Goal: Task Accomplishment & Management: Use online tool/utility

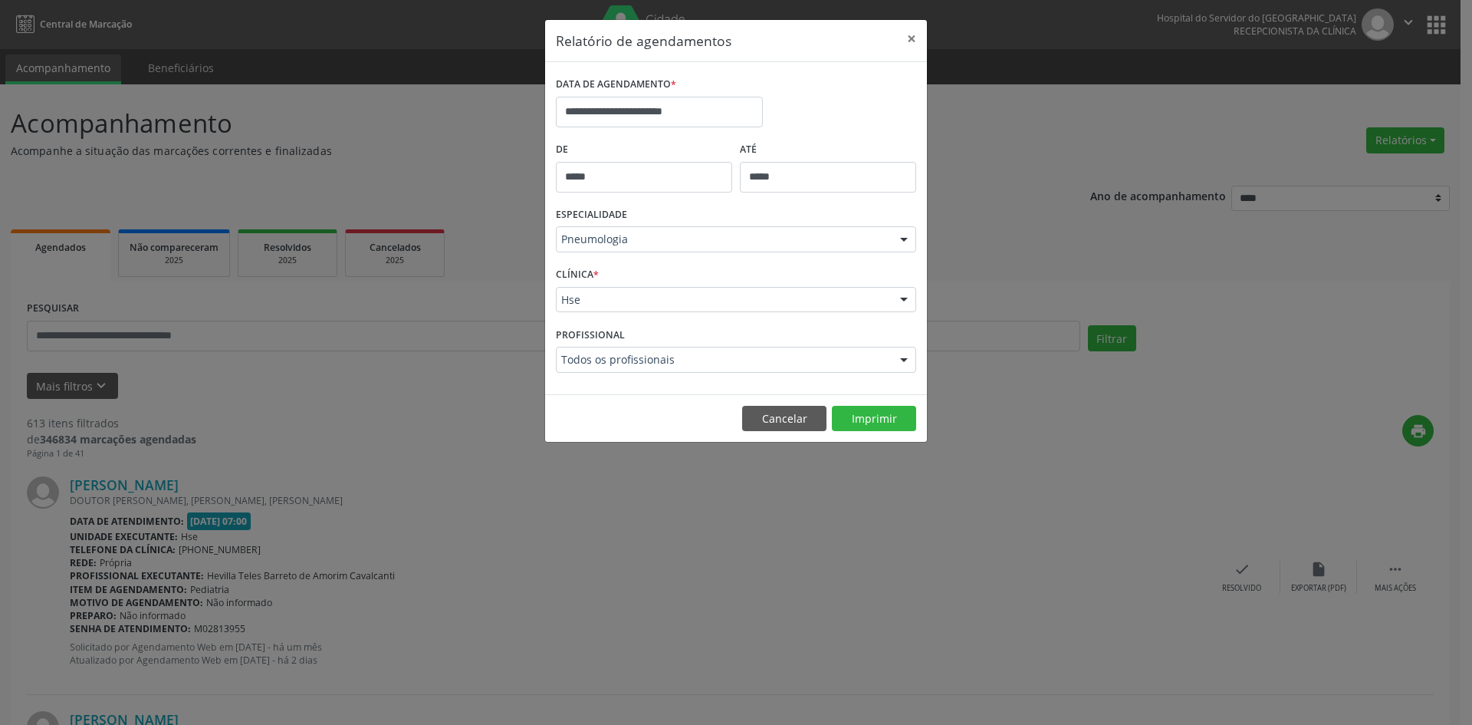
click at [903, 236] on div at bounding box center [904, 240] width 23 height 26
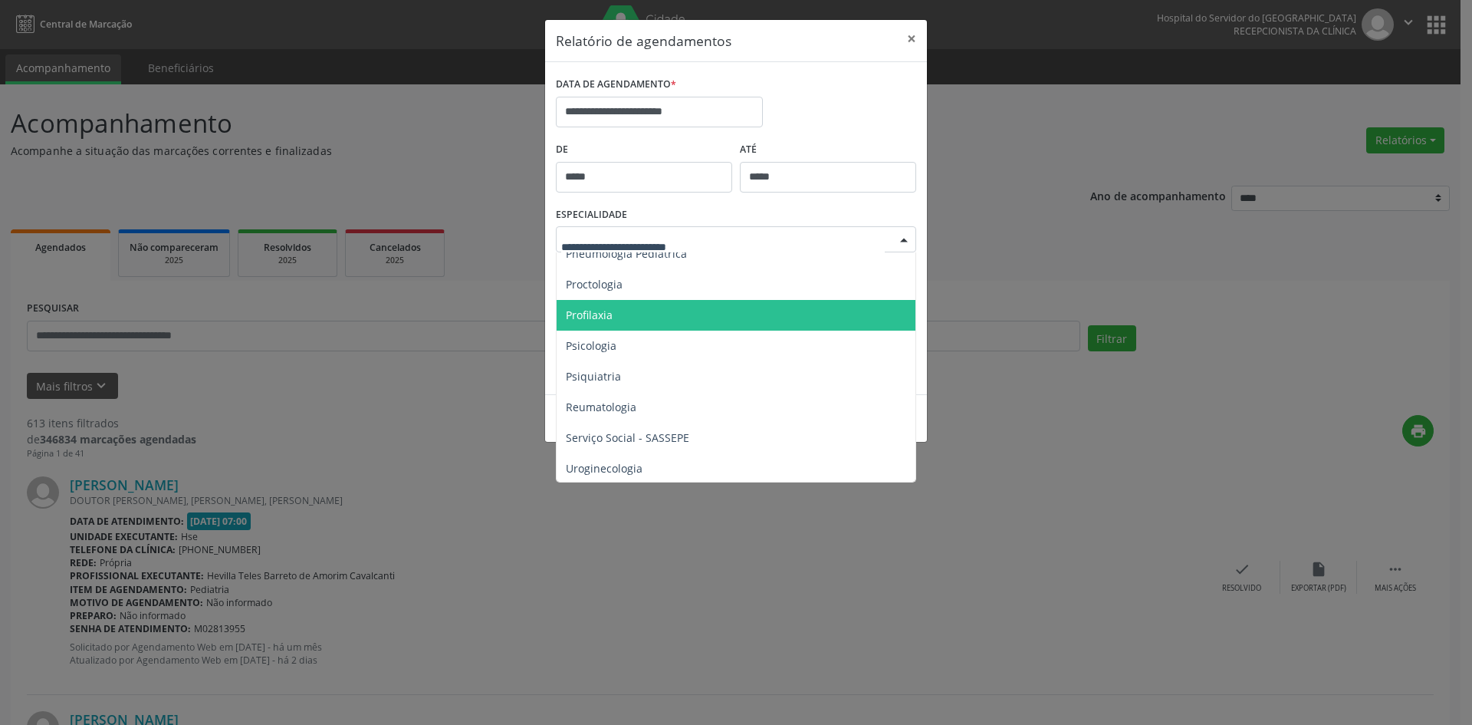
scroll to position [2530, 0]
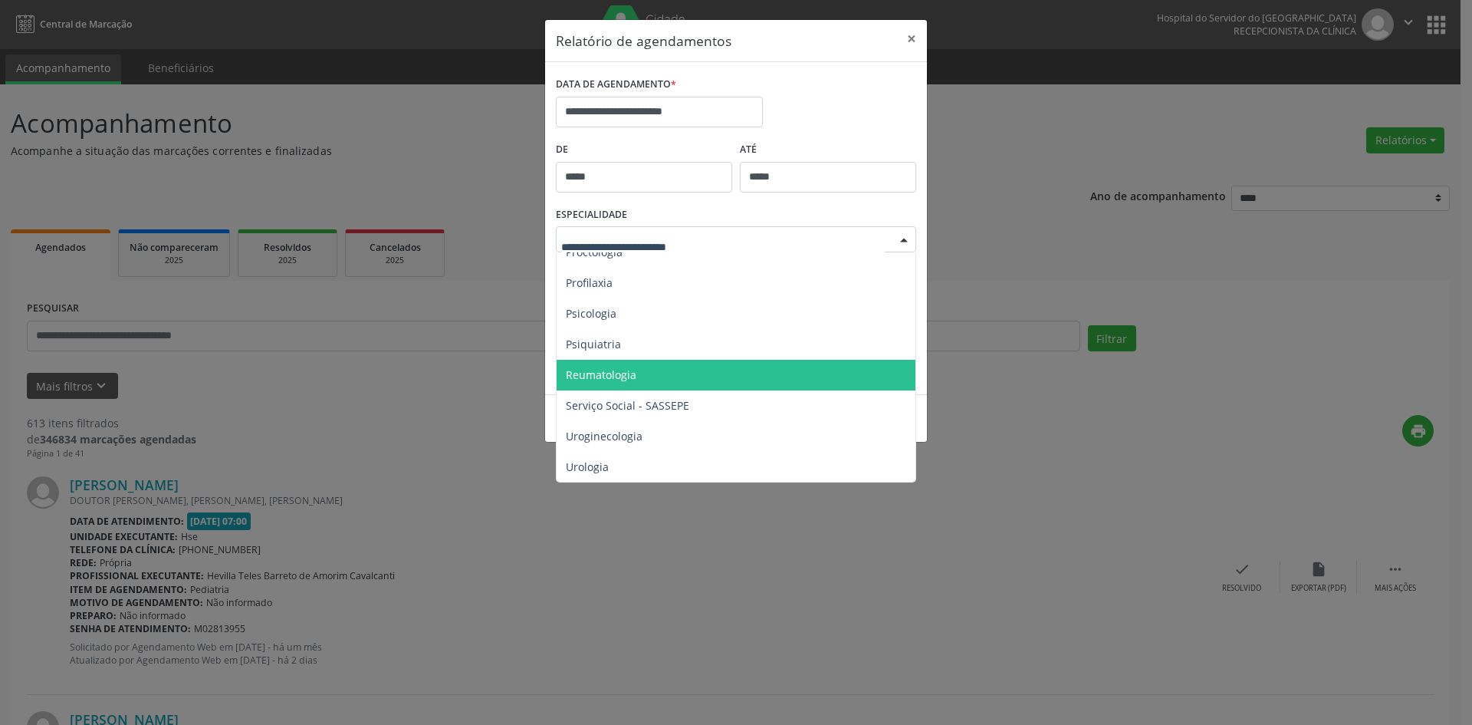
click at [623, 378] on span "Reumatologia" at bounding box center [601, 374] width 71 height 15
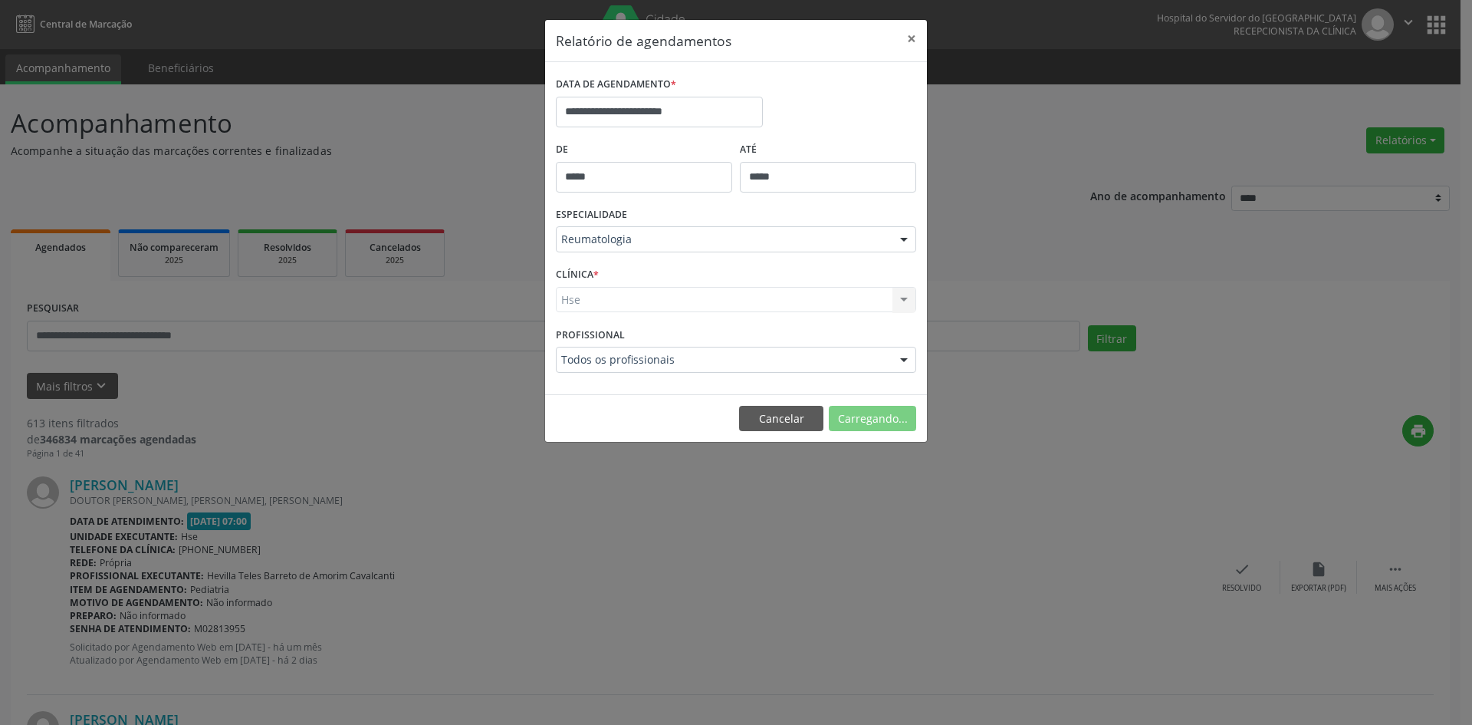
click at [588, 304] on div "Hse Hse Nenhum resultado encontrado para: " " Não há nenhuma opção para ser exi…" at bounding box center [736, 300] width 360 height 26
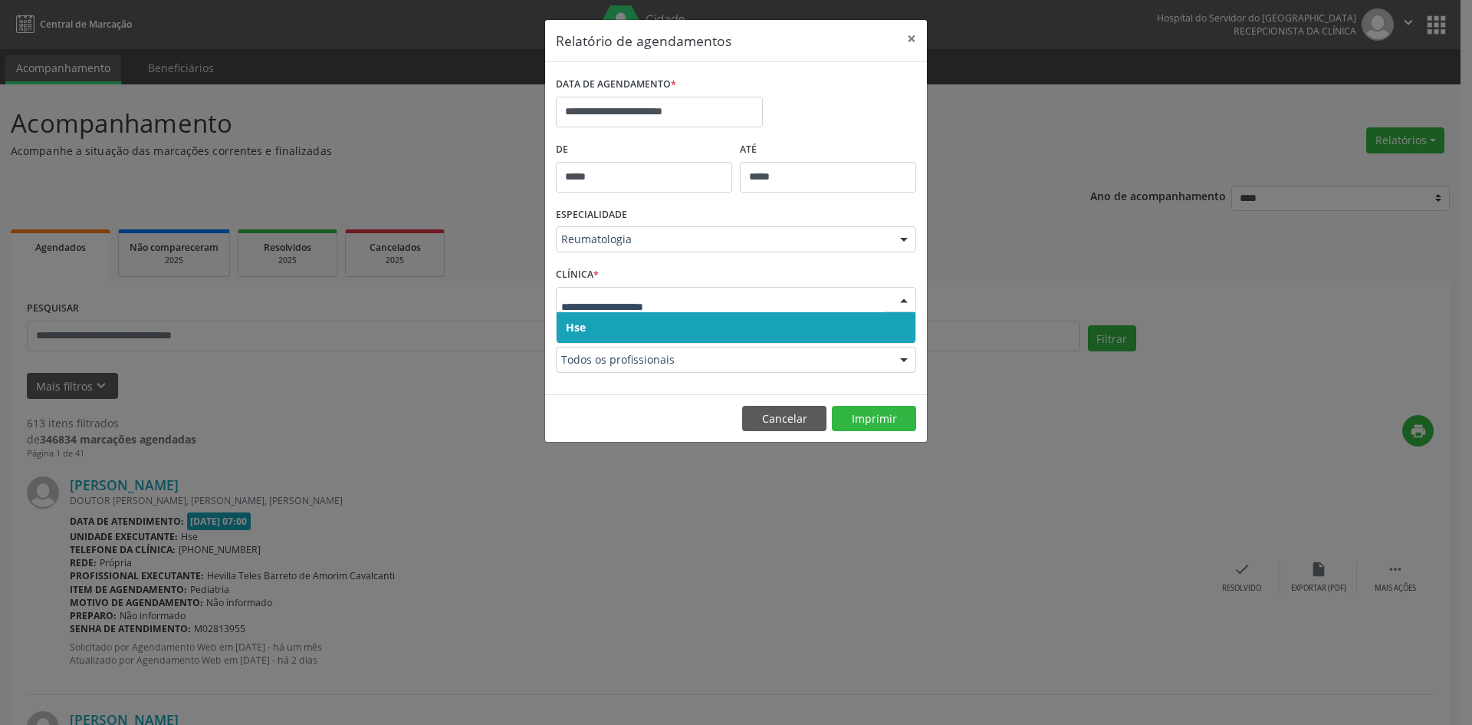
click at [576, 324] on span "Hse" at bounding box center [576, 327] width 20 height 15
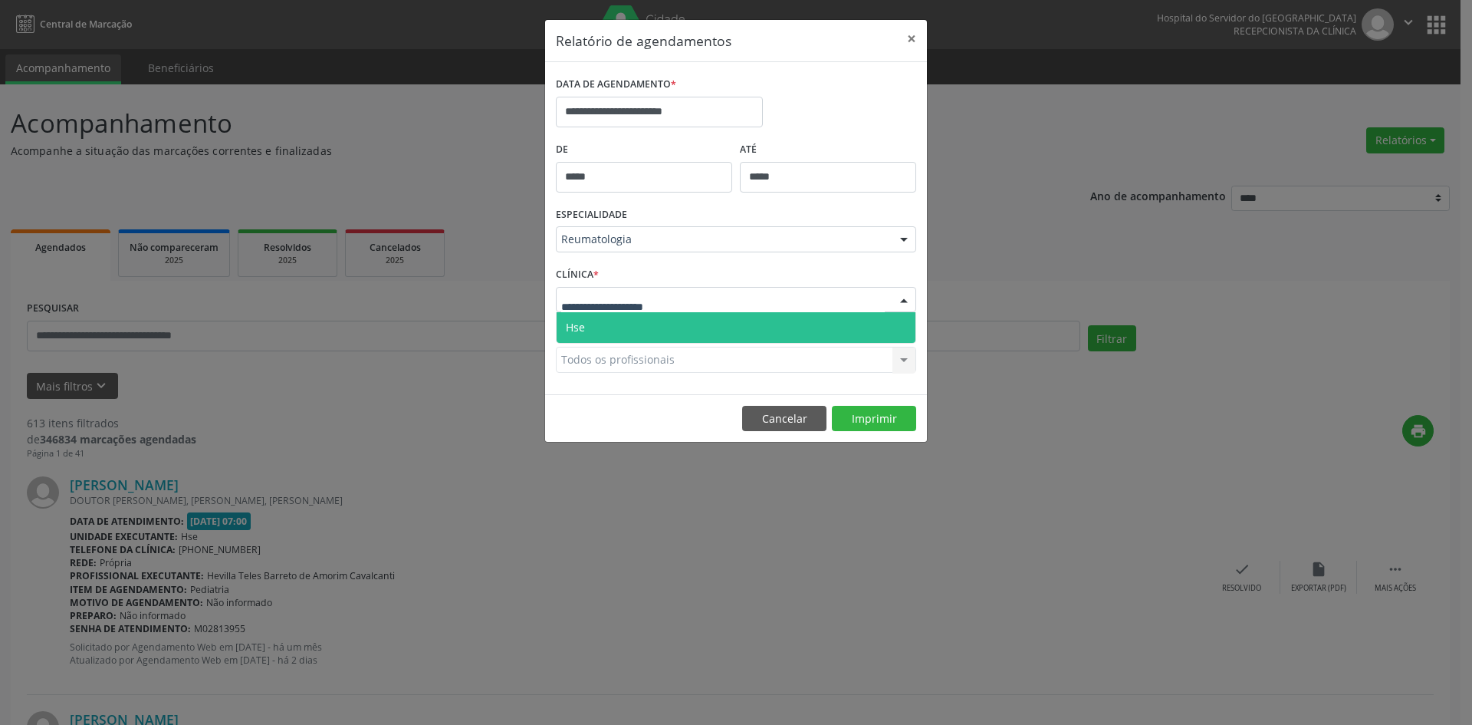
click at [583, 323] on span "Hse" at bounding box center [575, 327] width 19 height 15
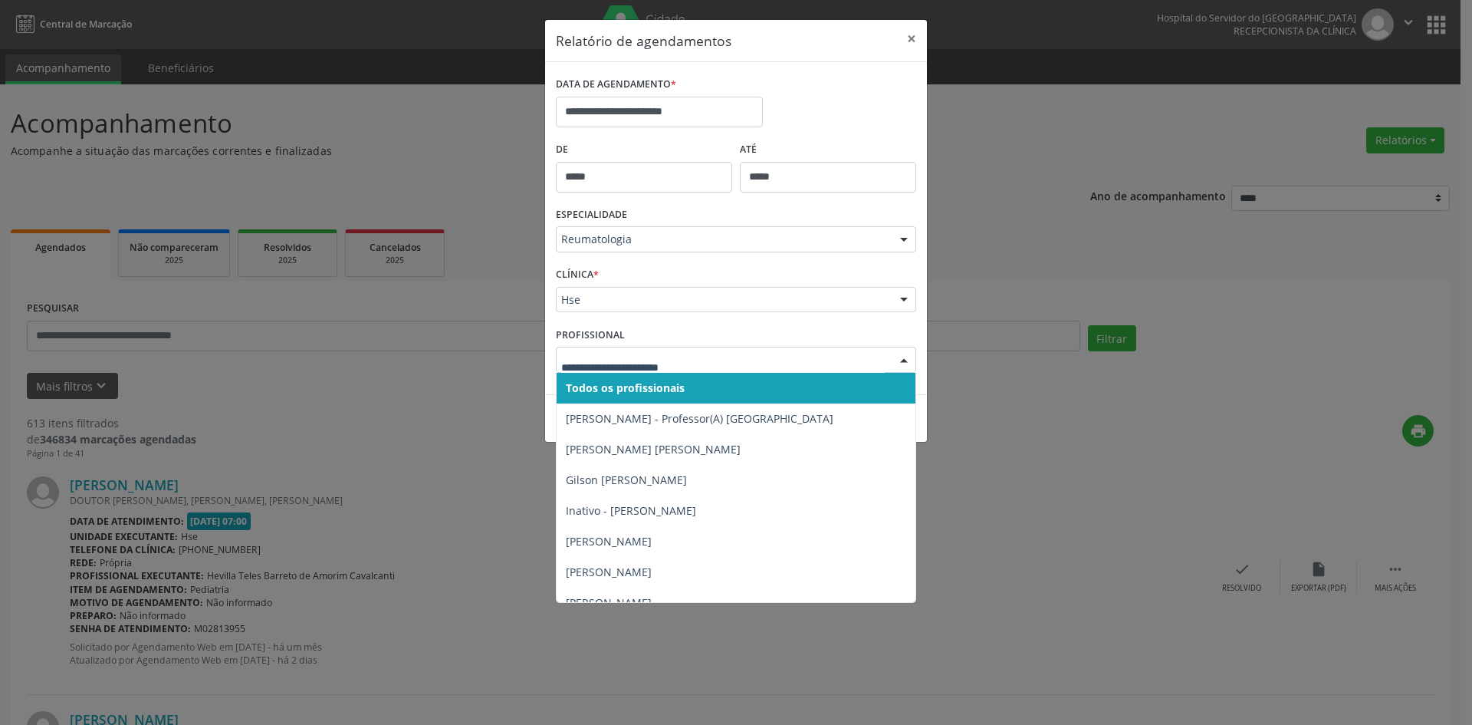
click at [597, 390] on span "Todos os profissionais" at bounding box center [625, 387] width 119 height 15
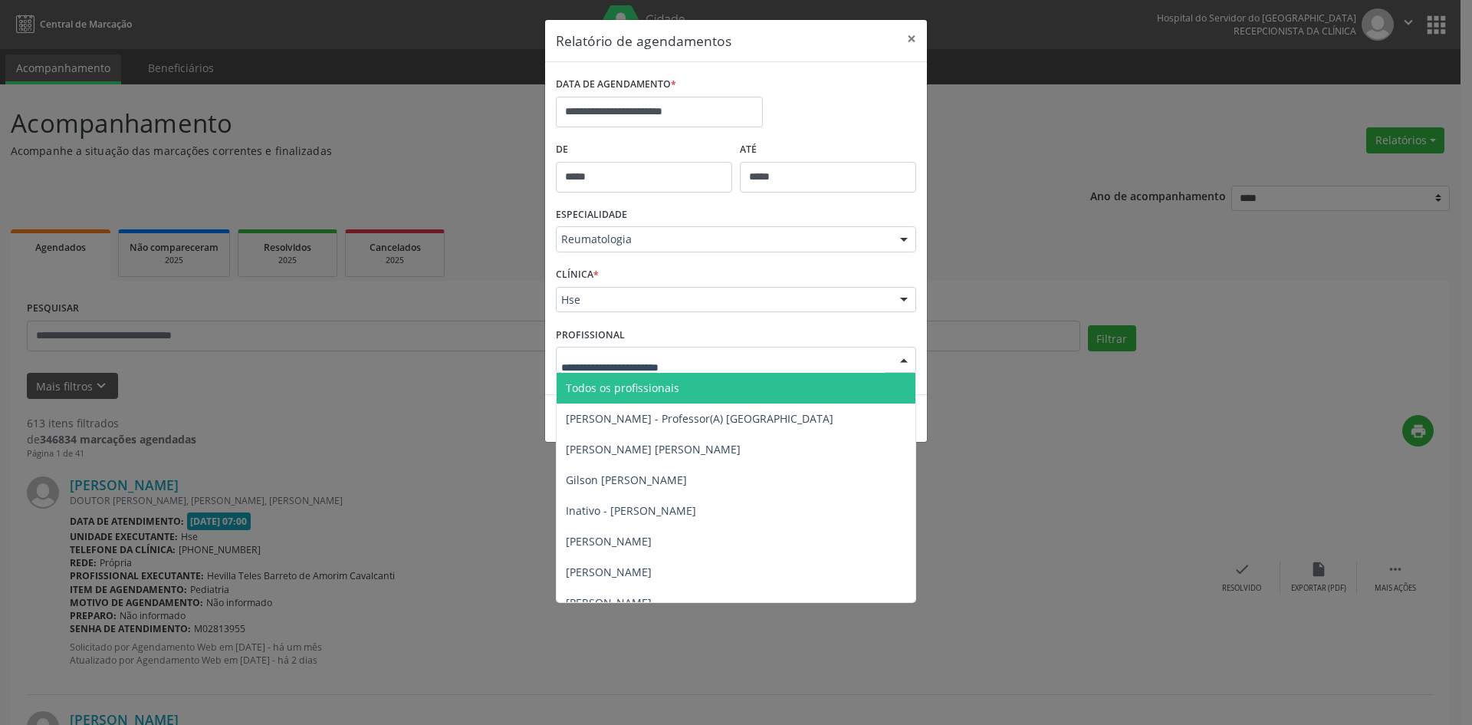
click at [608, 388] on span "Todos os profissionais" at bounding box center [622, 387] width 113 height 15
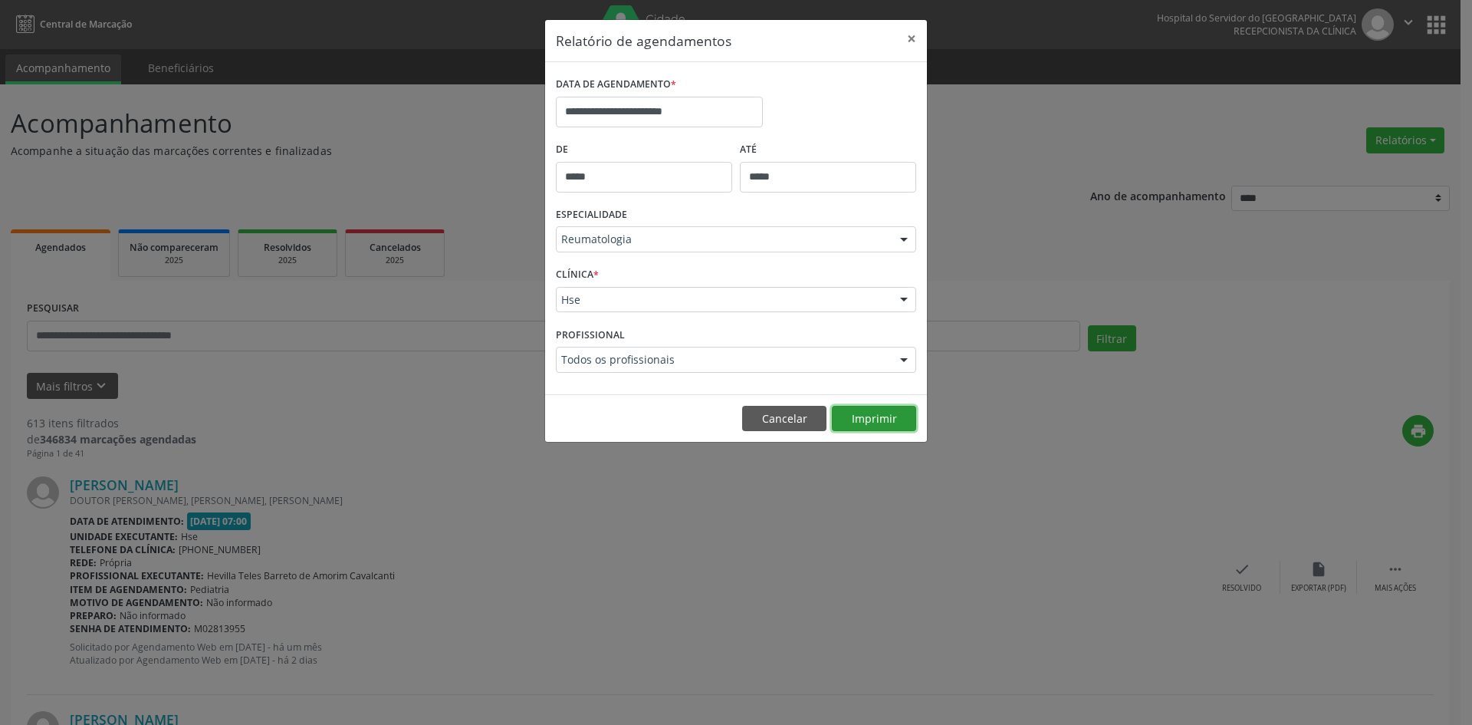
click at [883, 416] on button "Imprimir" at bounding box center [874, 419] width 84 height 26
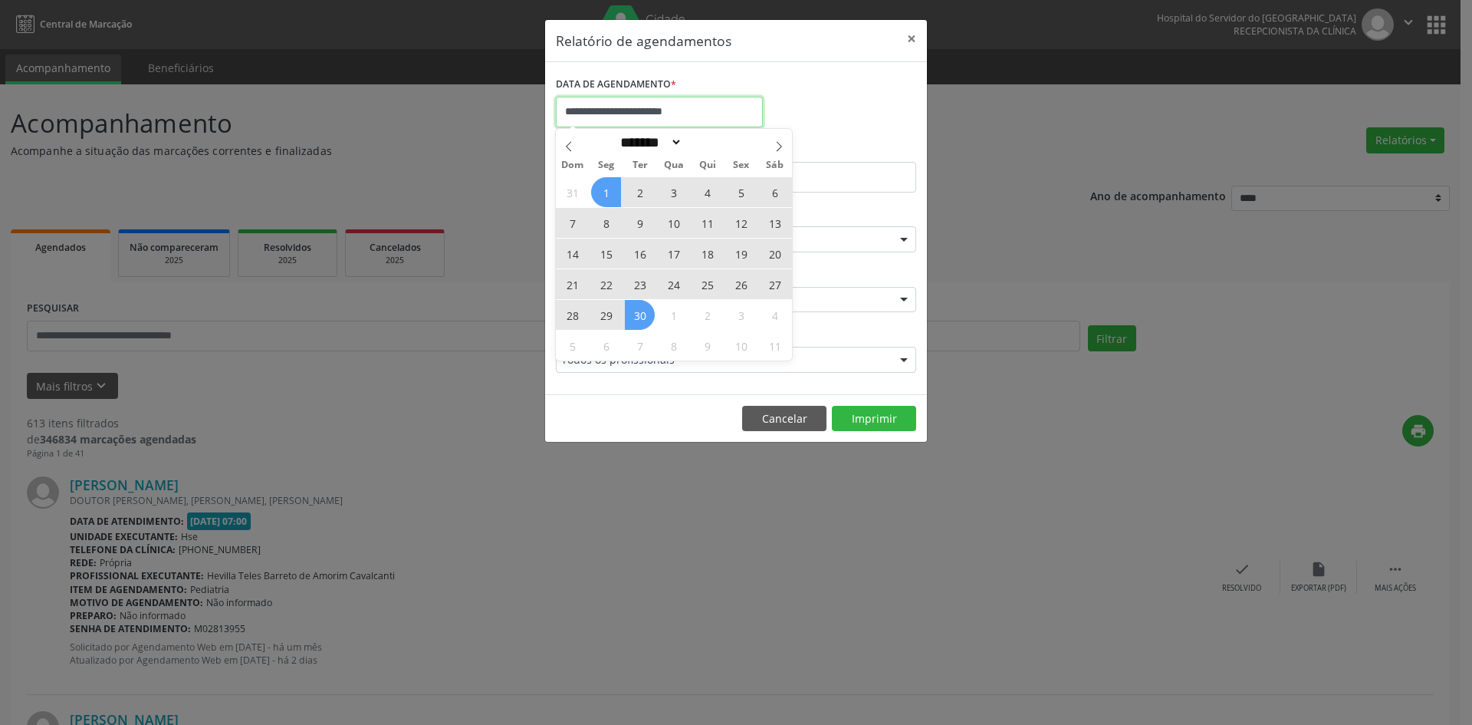
click at [664, 112] on input "**********" at bounding box center [659, 112] width 207 height 31
click at [613, 224] on span "8" at bounding box center [606, 223] width 30 height 30
type input "**********"
drag, startPoint x: 613, startPoint y: 224, endPoint x: 637, endPoint y: 319, distance: 98.2
click at [637, 319] on div "31 1 2 3 4 5 6 7 8 9 10 11 12 13 14 15 16 17 18 19 20 21 22 23 24 25 26 27 28 2…" at bounding box center [674, 268] width 236 height 184
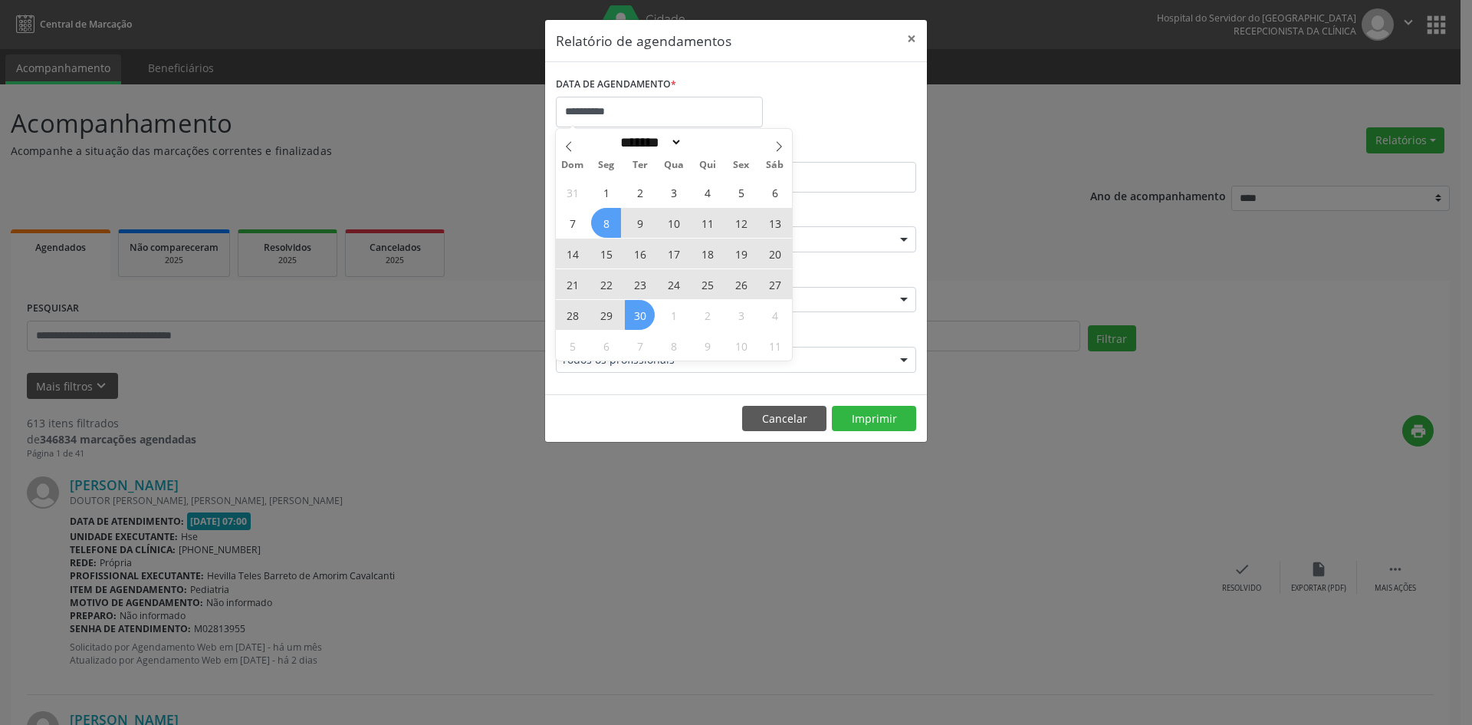
click at [636, 319] on span "30" at bounding box center [640, 315] width 30 height 30
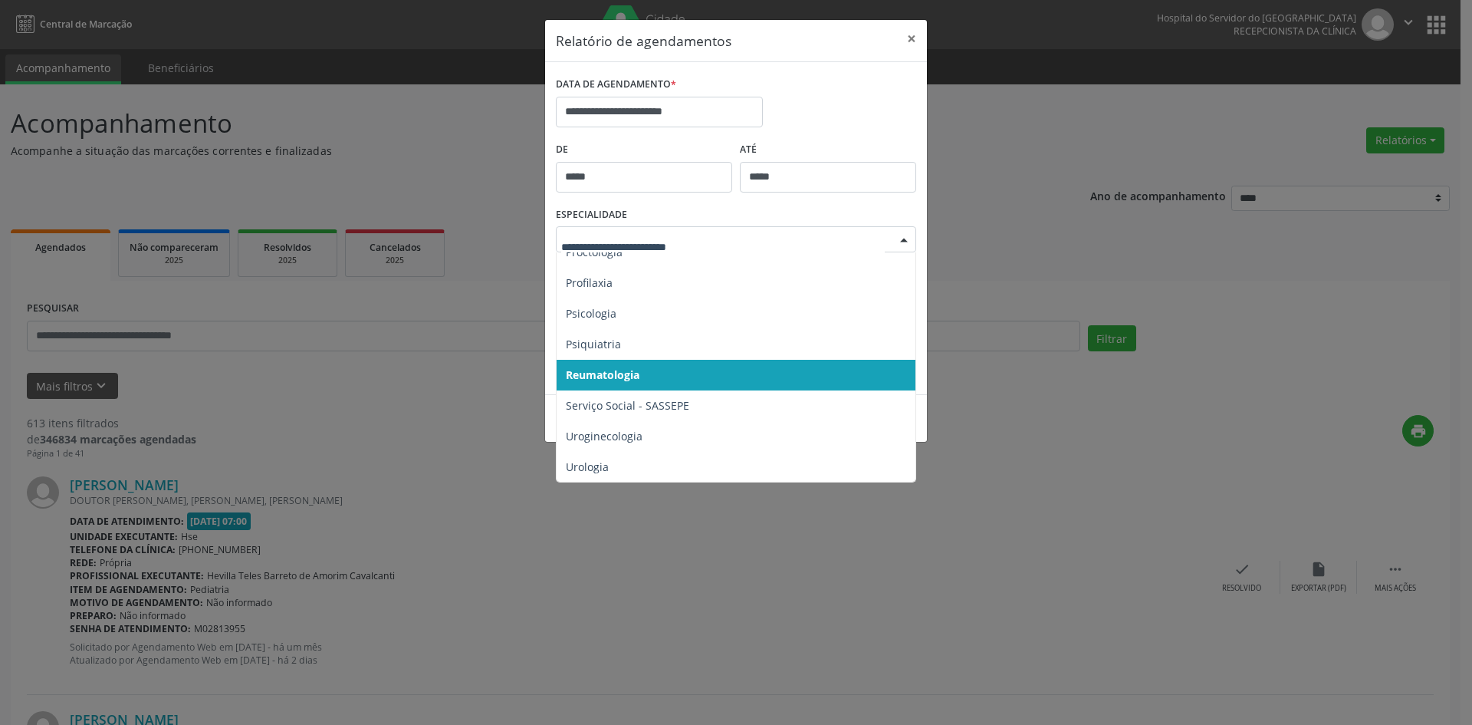
click at [901, 242] on div at bounding box center [904, 240] width 23 height 26
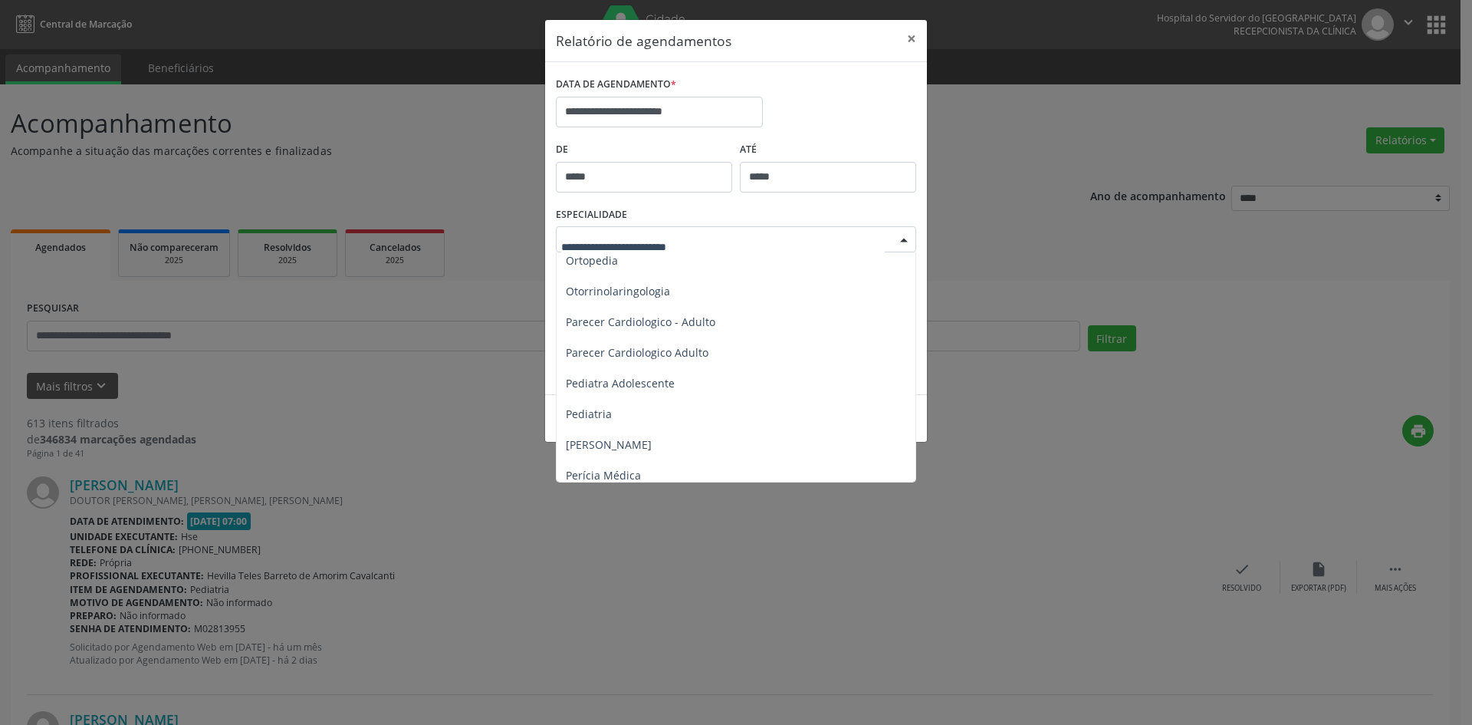
scroll to position [2144, 0]
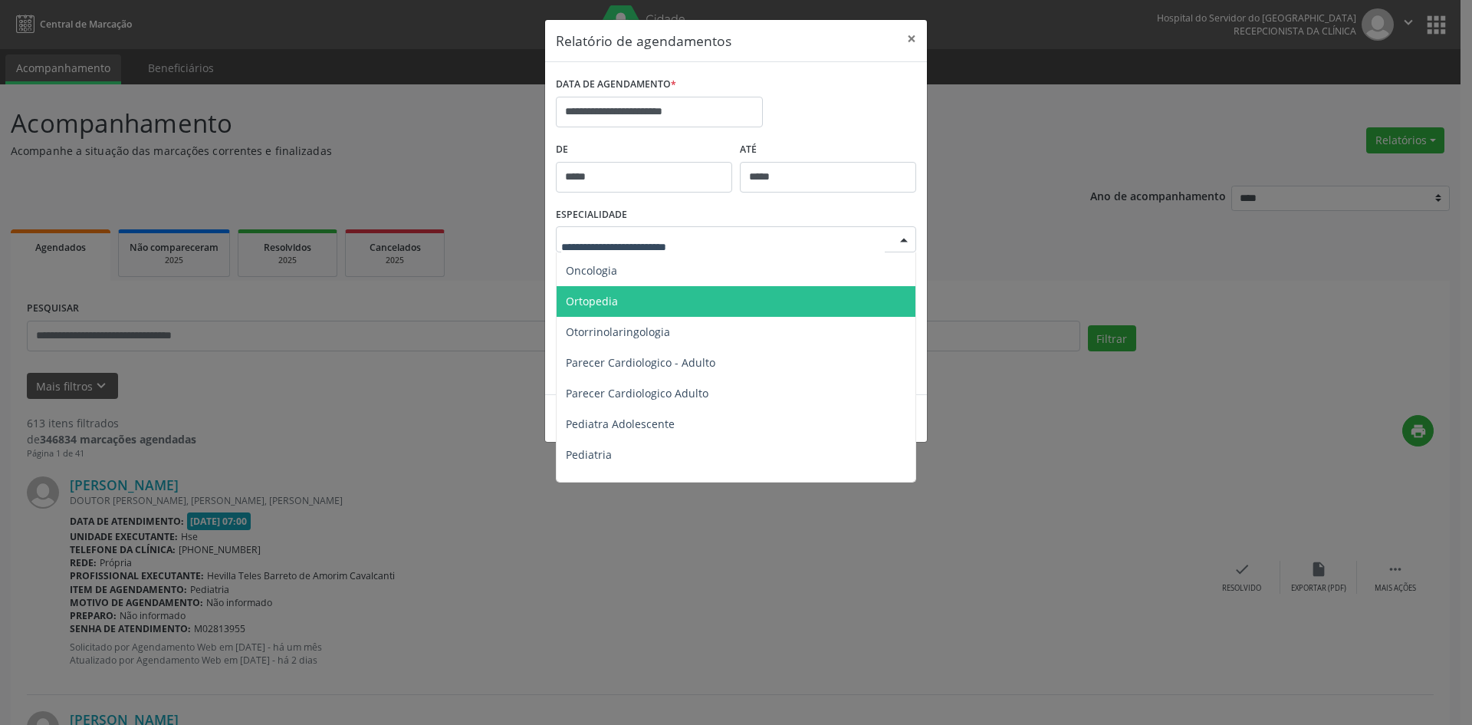
click at [601, 298] on span "Ortopedia" at bounding box center [592, 301] width 52 height 15
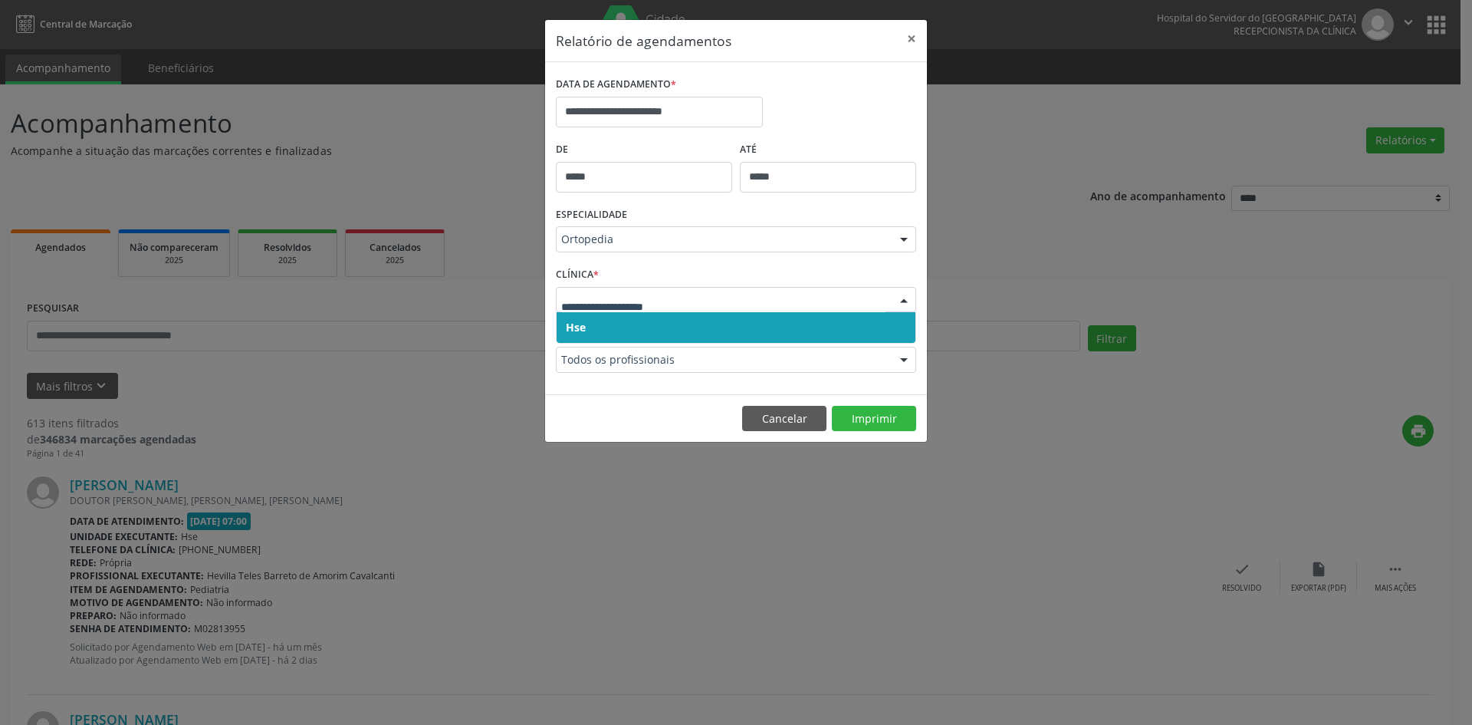
click at [570, 322] on span "Hse" at bounding box center [576, 327] width 20 height 15
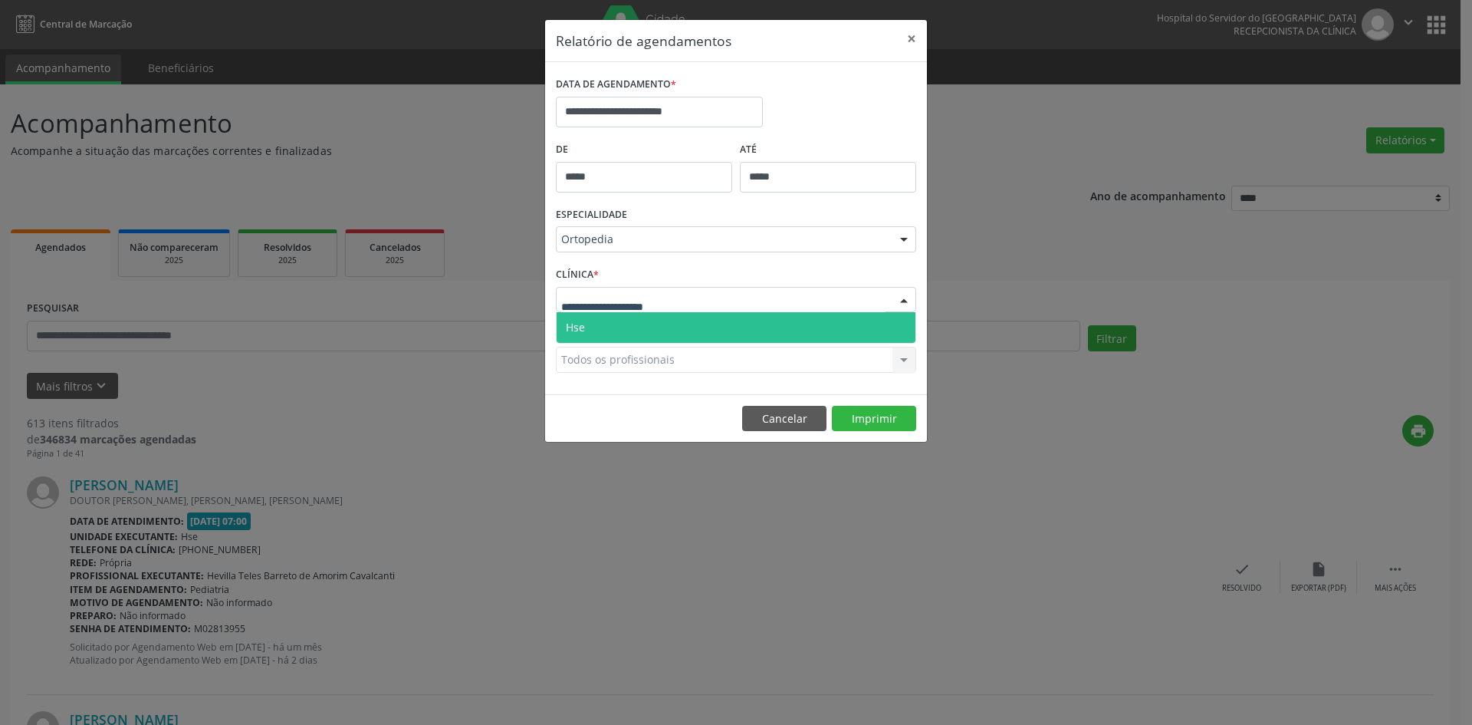
drag, startPoint x: 570, startPoint y: 289, endPoint x: 578, endPoint y: 334, distance: 45.1
click at [570, 290] on div at bounding box center [736, 300] width 360 height 26
click at [579, 334] on span "Hse" at bounding box center [575, 327] width 19 height 15
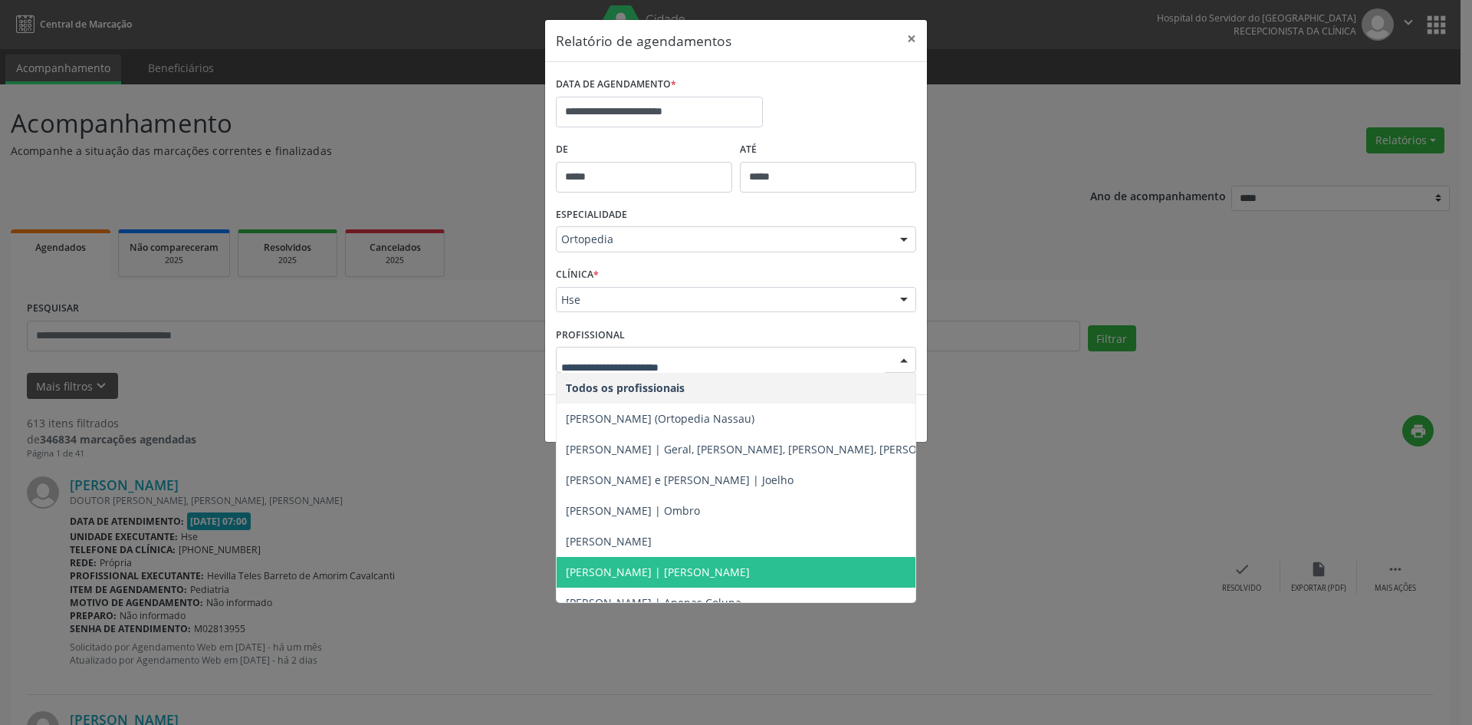
click at [646, 567] on span "[PERSON_NAME] | [PERSON_NAME]" at bounding box center [658, 571] width 184 height 15
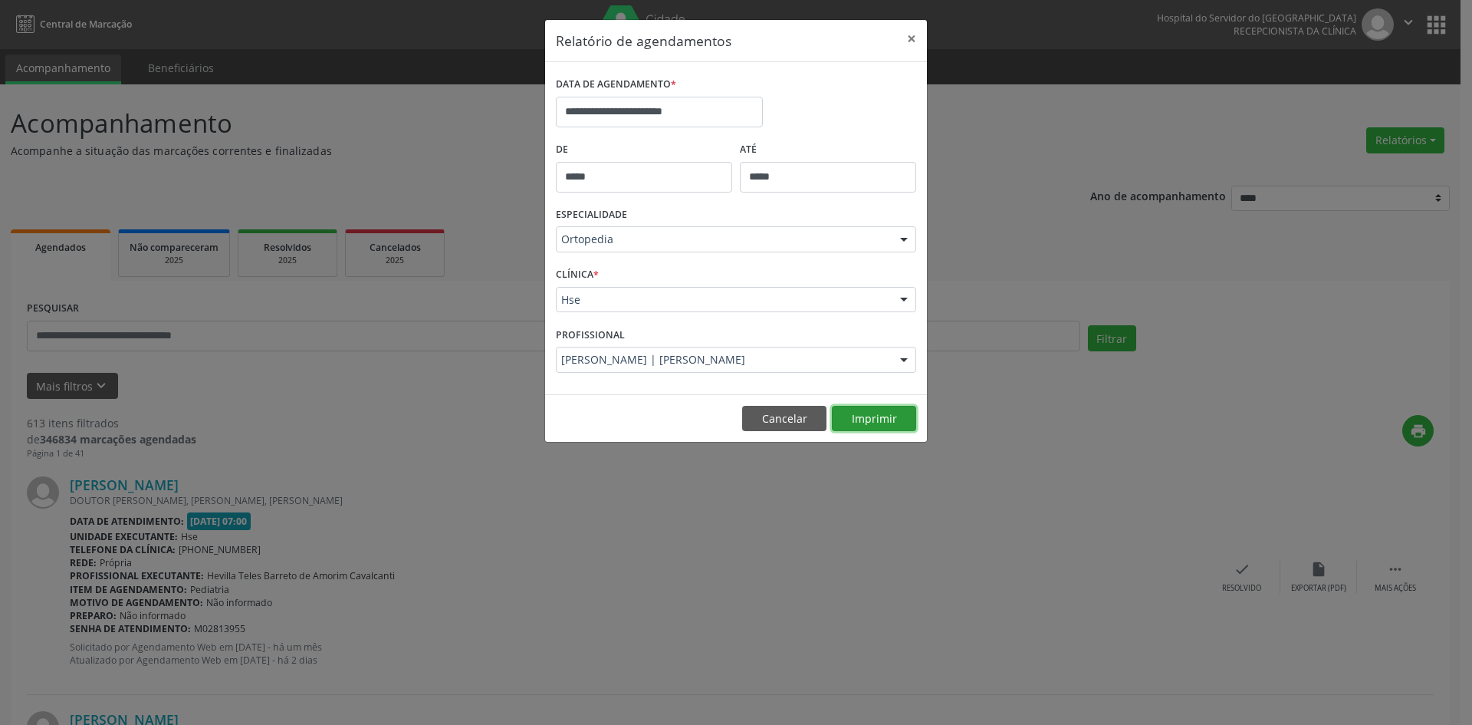
click at [862, 410] on button "Imprimir" at bounding box center [874, 419] width 84 height 26
